Goal: Task Accomplishment & Management: Manage account settings

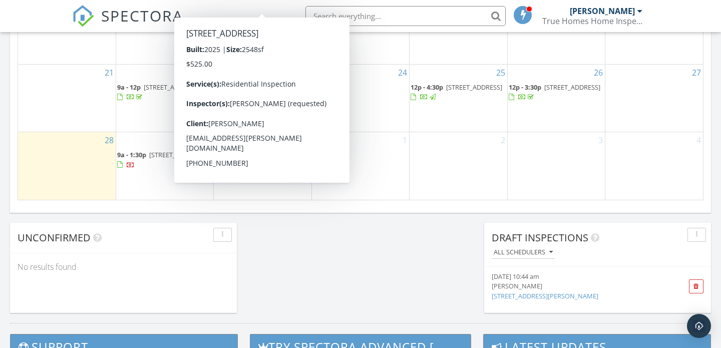
scroll to position [714, 0]
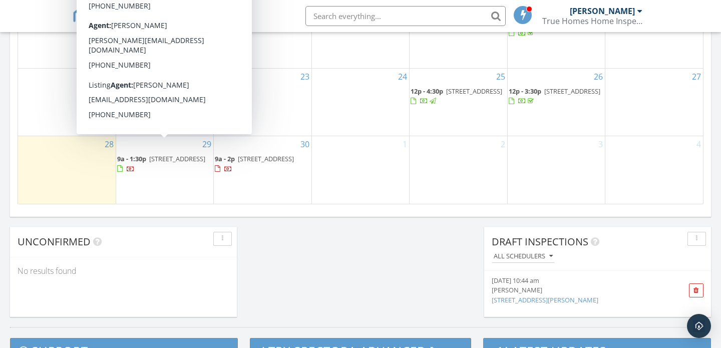
click at [142, 154] on span "9a - 1:30p" at bounding box center [131, 158] width 29 height 9
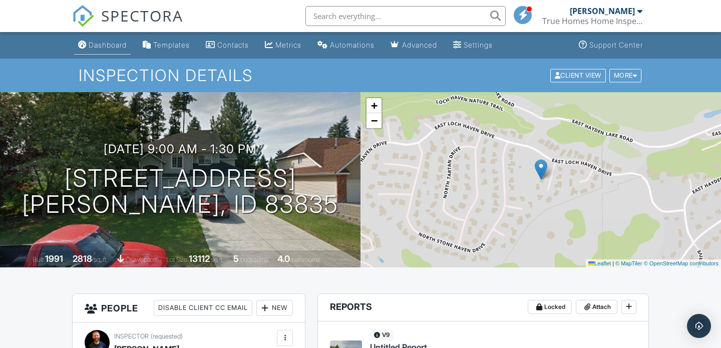
click at [101, 46] on div "Dashboard" at bounding box center [108, 45] width 38 height 9
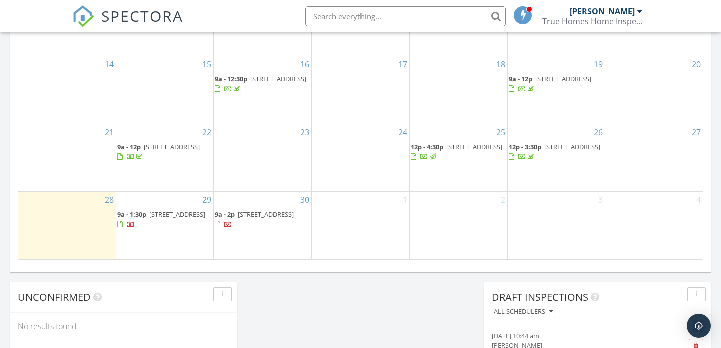
scroll to position [672, 0]
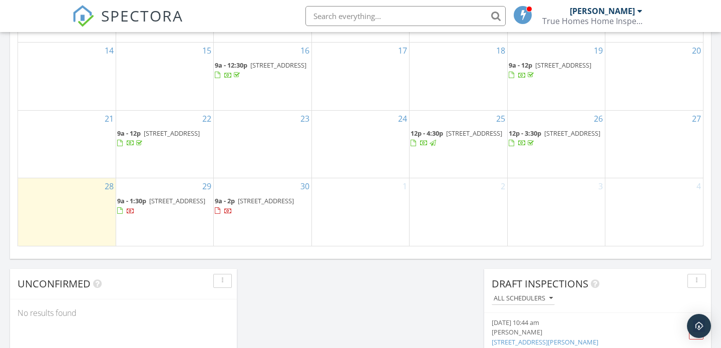
click at [251, 196] on span "882 Woodfairie Mountain Rd, Sagle 83860" at bounding box center [266, 200] width 56 height 9
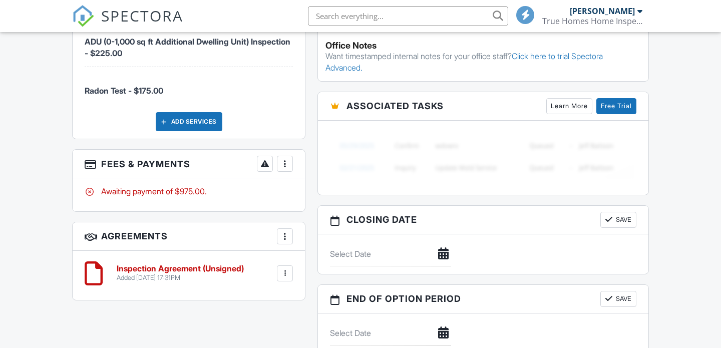
scroll to position [1168, 0]
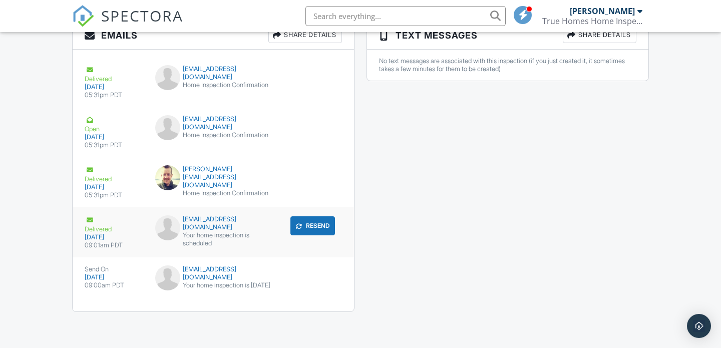
click at [239, 237] on div "Your home inspection is scheduled" at bounding box center [213, 239] width 117 height 16
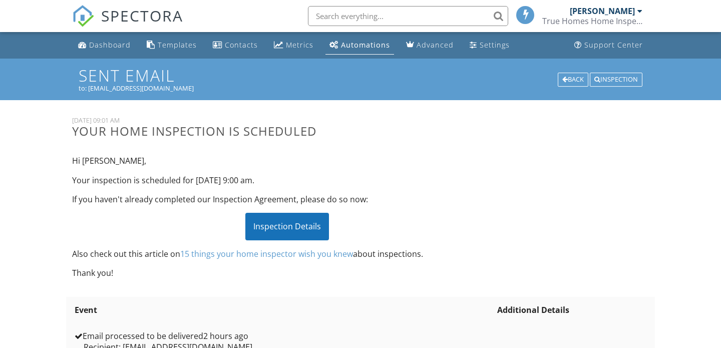
scroll to position [76, 0]
